Goal: Transaction & Acquisition: Purchase product/service

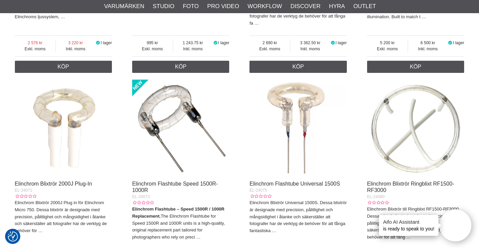
scroll to position [981, 0]
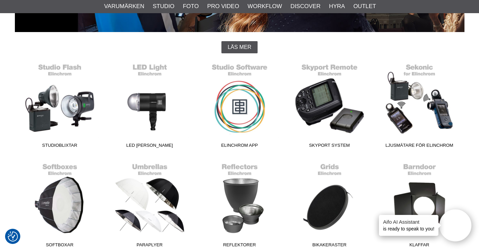
scroll to position [172, 0]
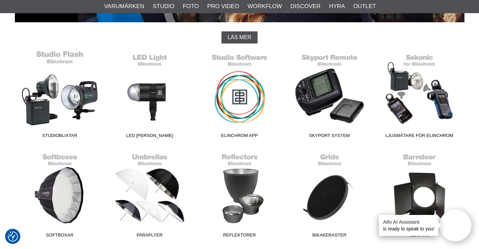
click at [65, 115] on link "Studioblixtar" at bounding box center [60, 95] width 90 height 91
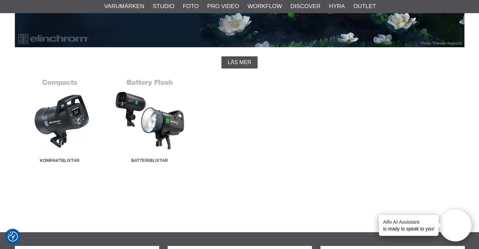
scroll to position [147, 0]
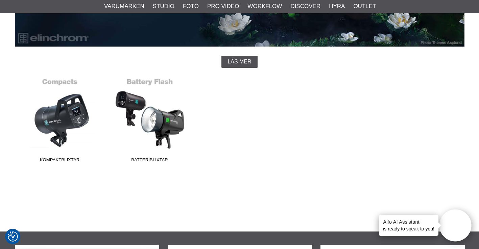
click at [65, 115] on link "Kompaktblixtar" at bounding box center [60, 120] width 90 height 91
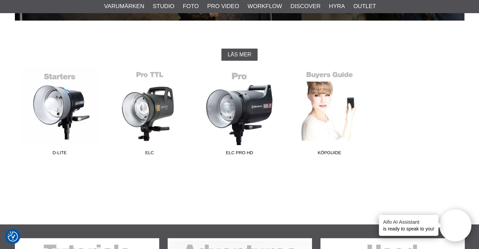
scroll to position [176, 0]
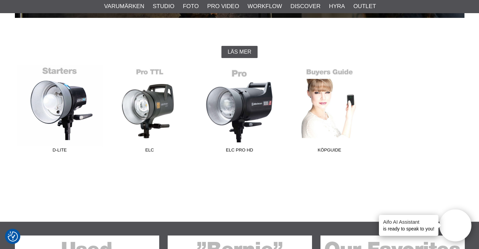
click at [73, 117] on link "D-Lite" at bounding box center [60, 110] width 90 height 91
